Goal: Navigation & Orientation: Find specific page/section

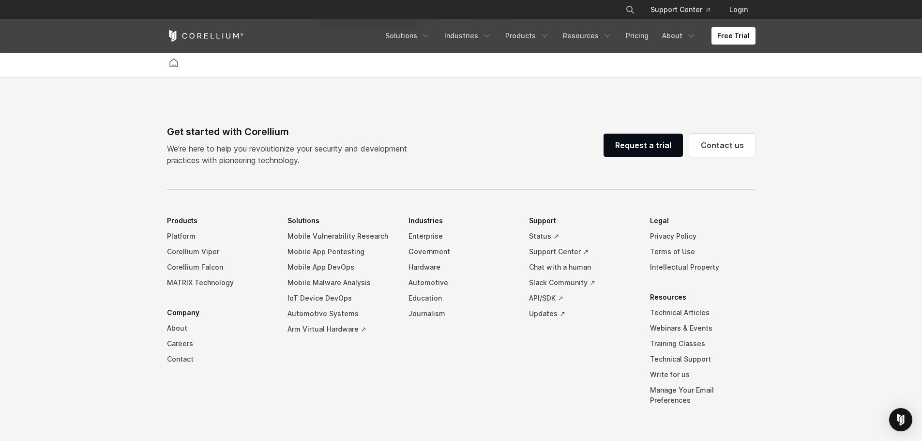
scroll to position [2226, 0]
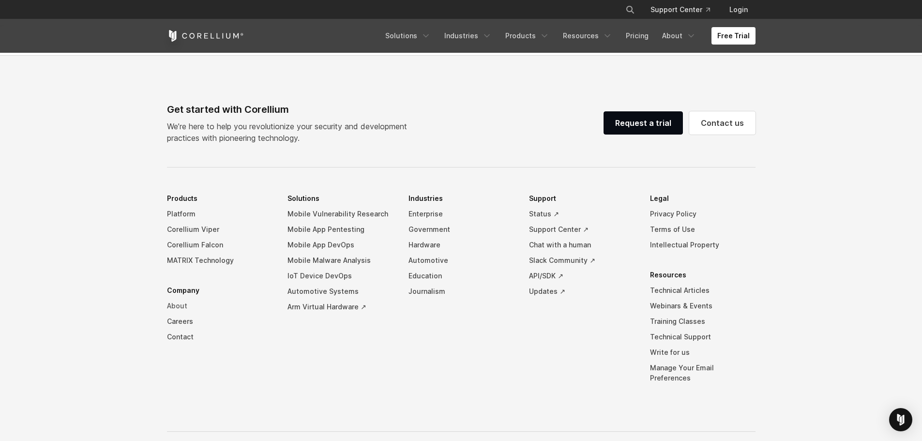
click at [175, 314] on link "About" at bounding box center [219, 305] width 105 height 15
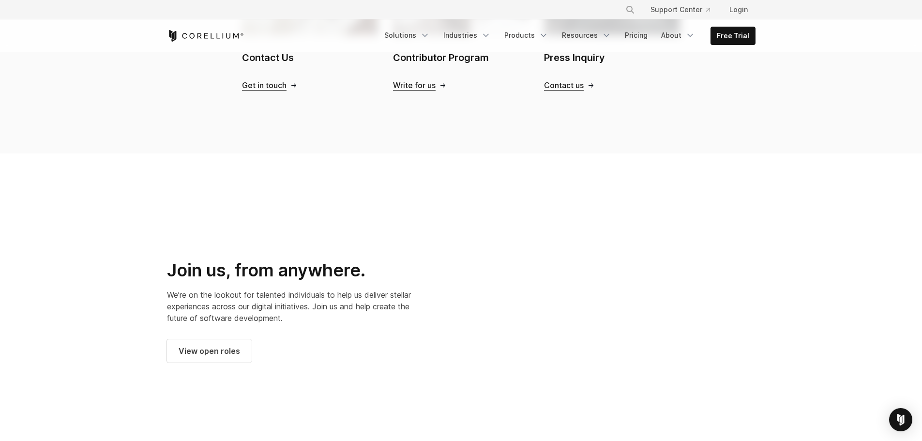
scroll to position [1161, 0]
click at [229, 345] on link "View open roles" at bounding box center [209, 350] width 85 height 23
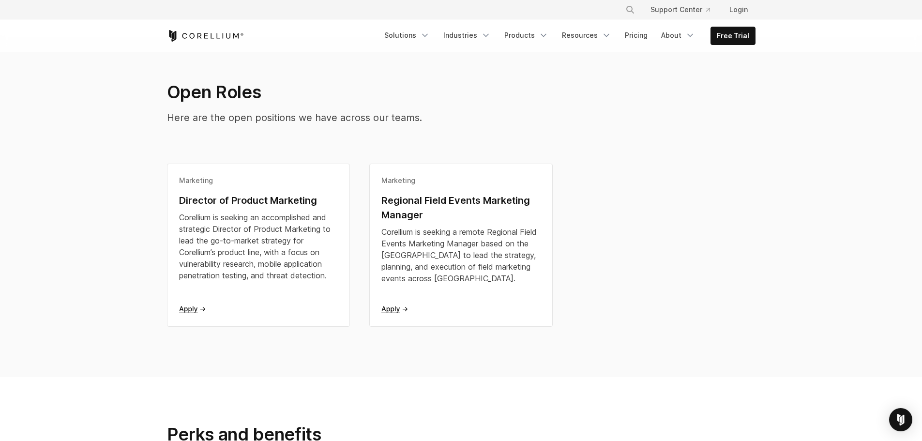
scroll to position [194, 0]
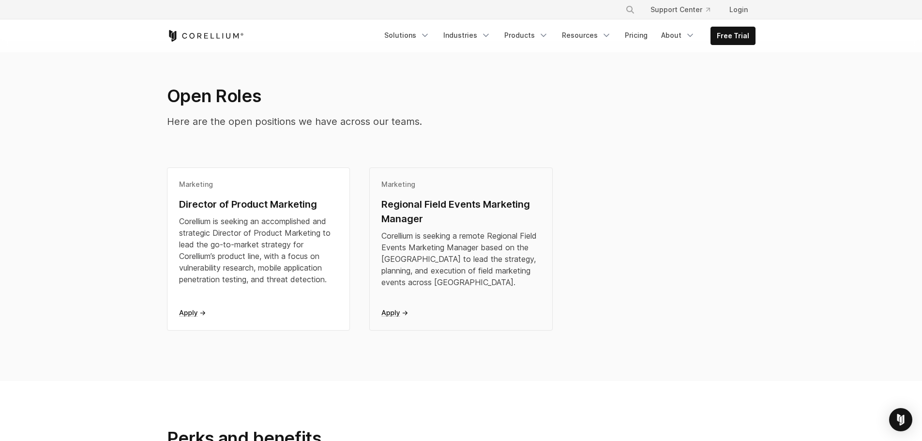
click at [450, 222] on div "Regional Field Events Marketing Manager" at bounding box center [460, 211] width 159 height 29
